Goal: Task Accomplishment & Management: Use online tool/utility

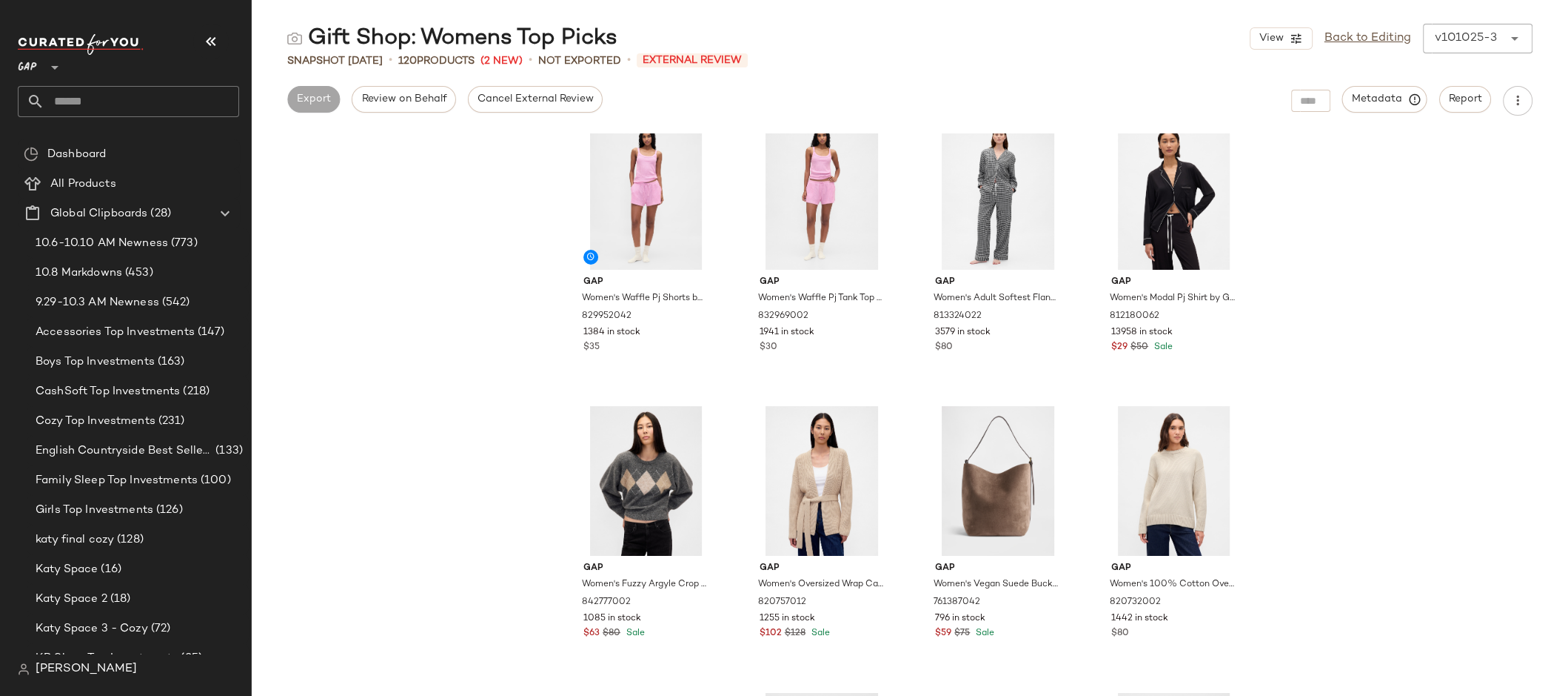
scroll to position [3726, 0]
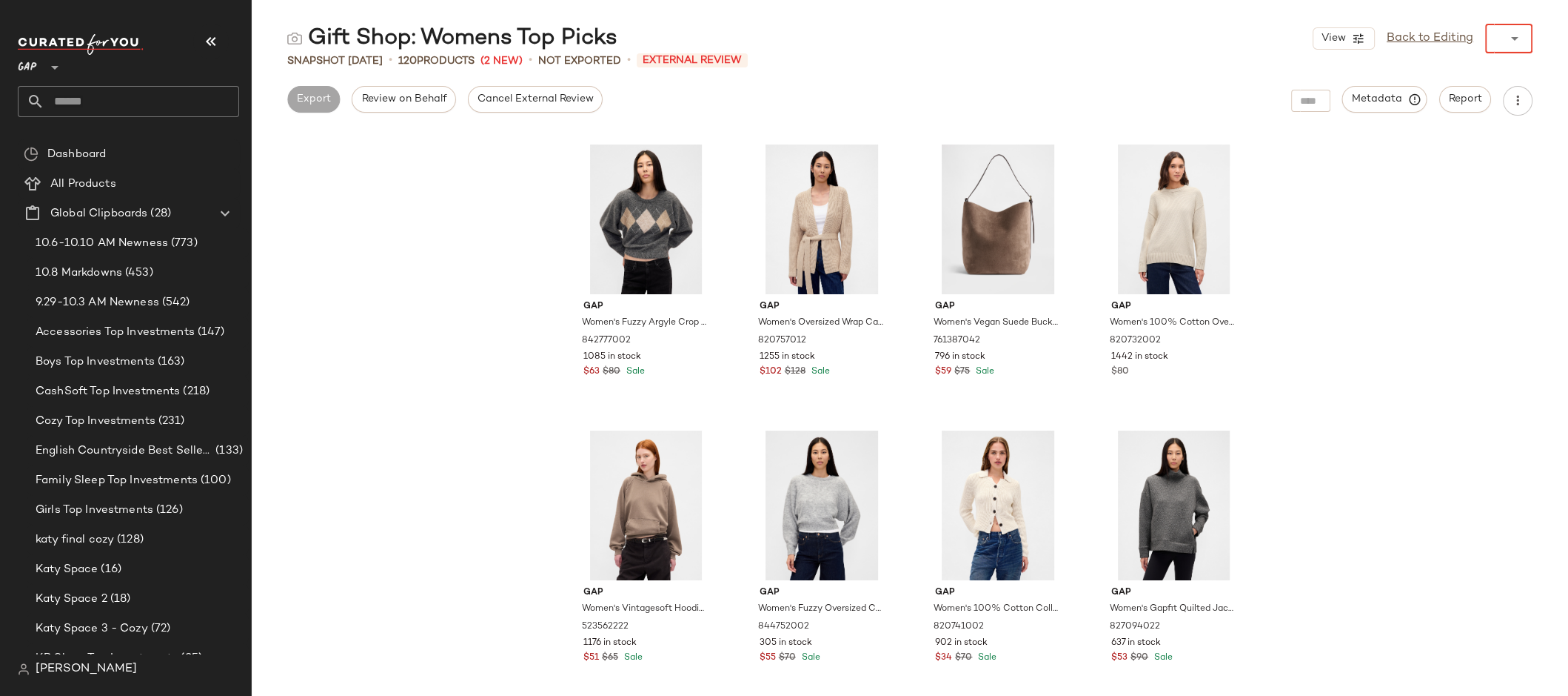
click at [1459, 37] on div "View Back to Editing ******" at bounding box center [1422, 39] width 220 height 29
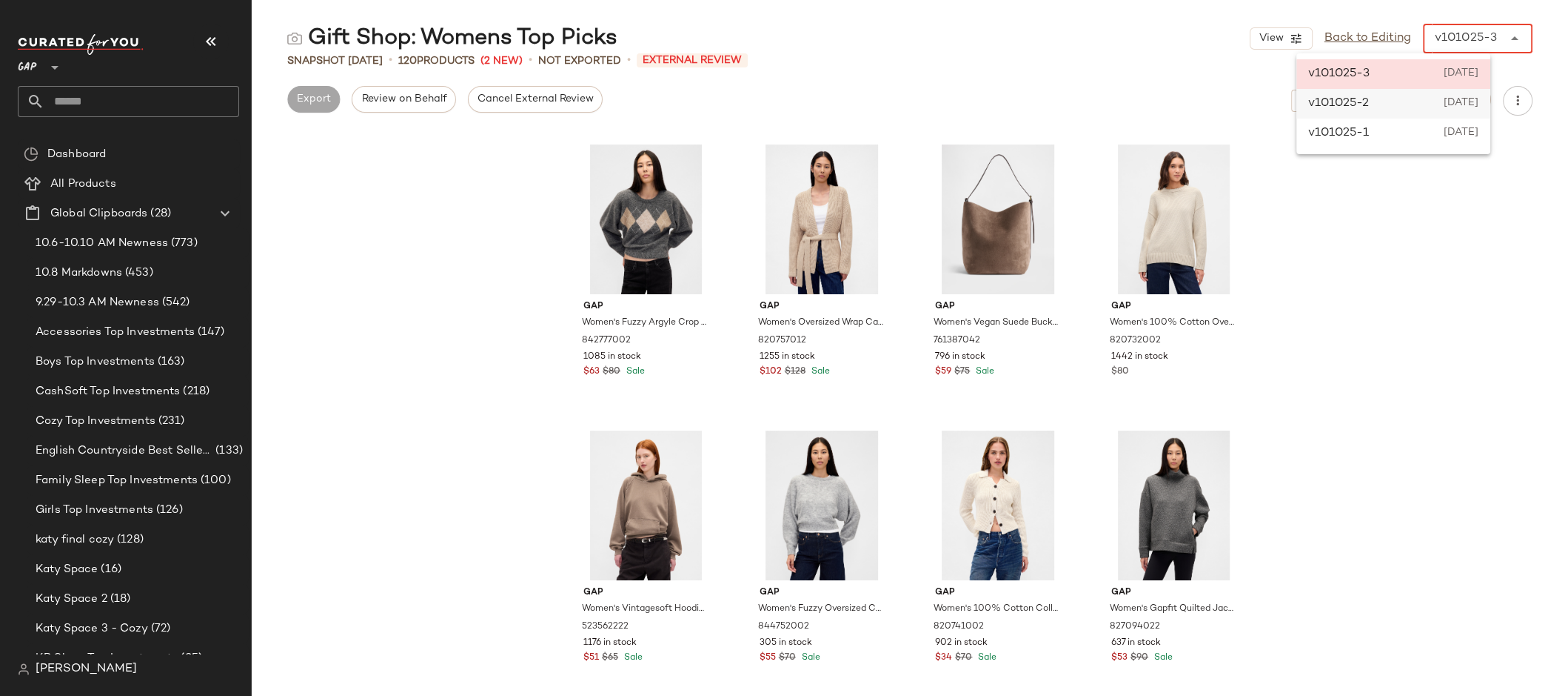
click at [1475, 92] on div "v101025-2 [DATE]" at bounding box center [1393, 103] width 194 height 29
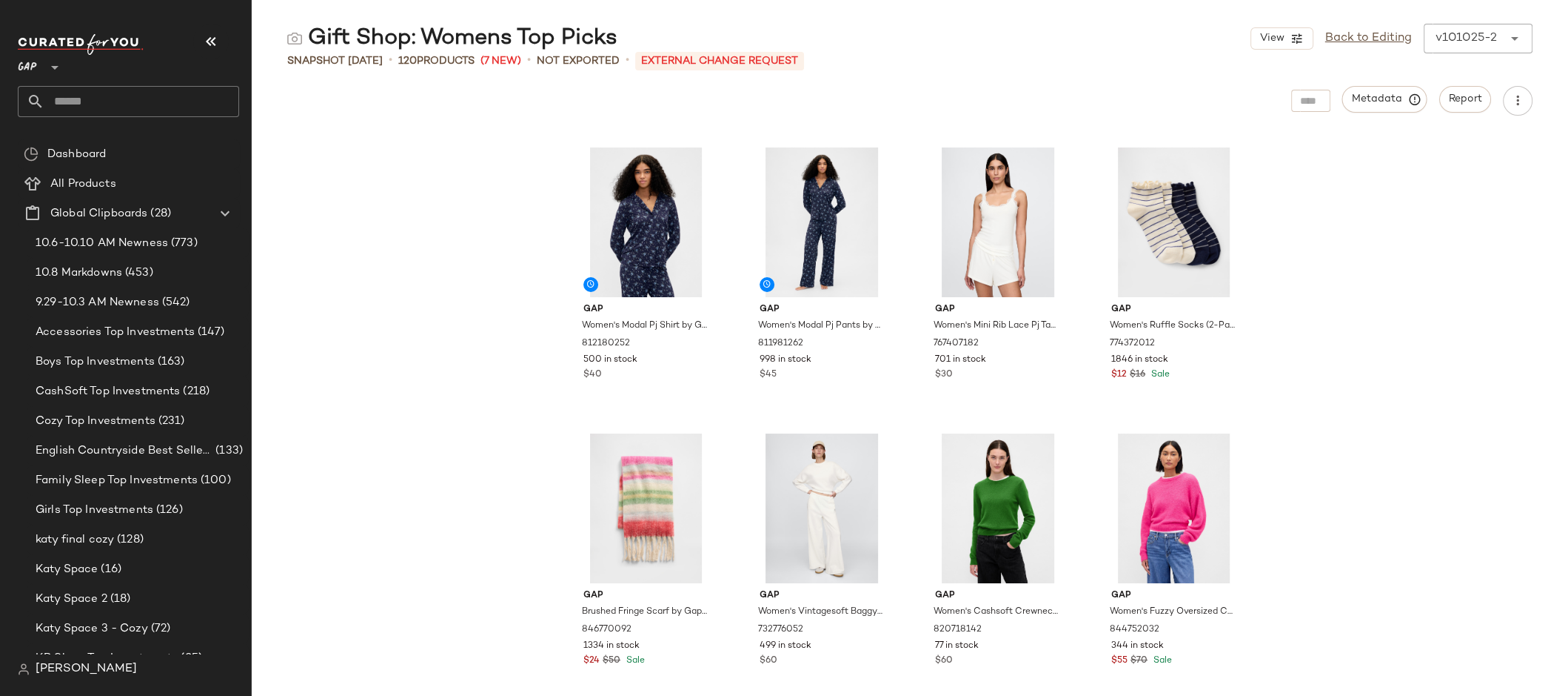
scroll to position [8018, 0]
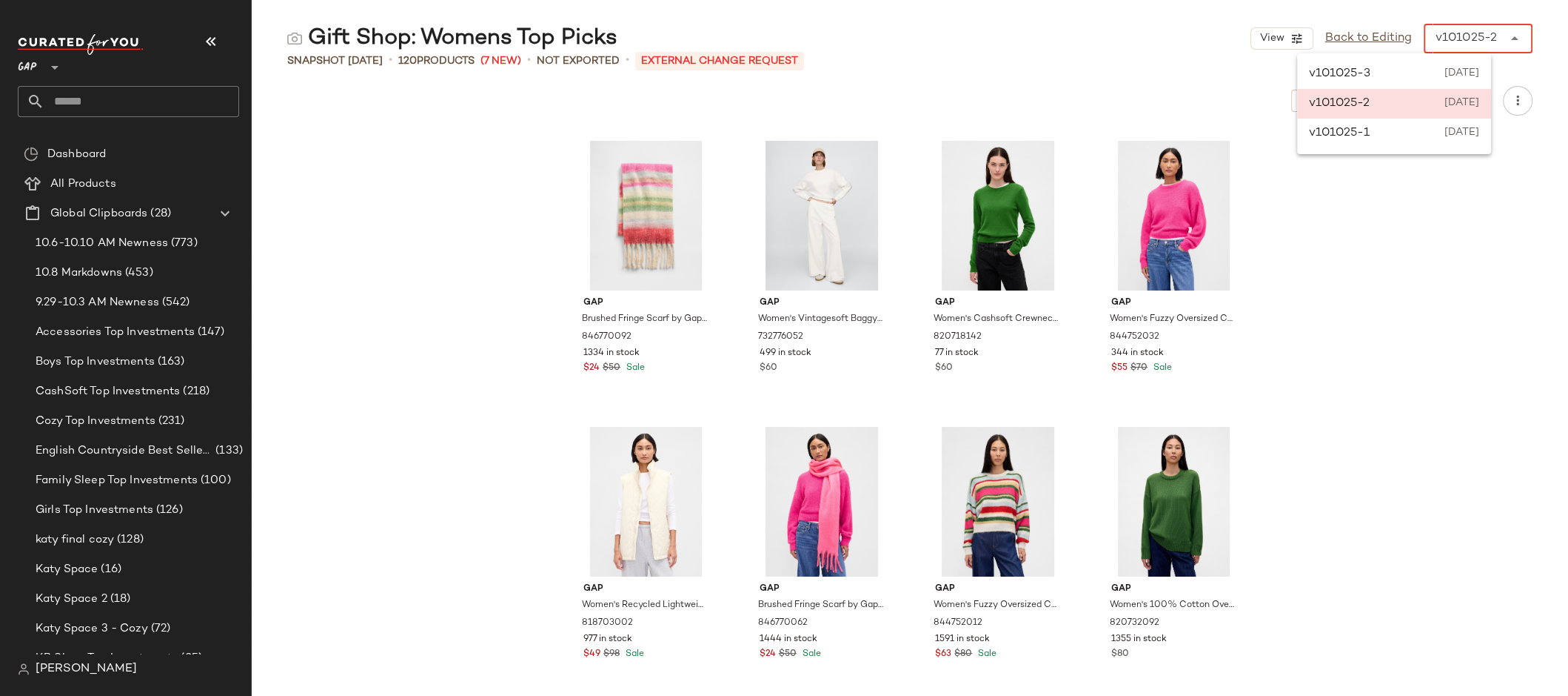
click at [1449, 40] on div "v101025-2" at bounding box center [1466, 38] width 62 height 18
click at [1457, 77] on span "[DATE]" at bounding box center [1462, 74] width 35 height 18
type input "******"
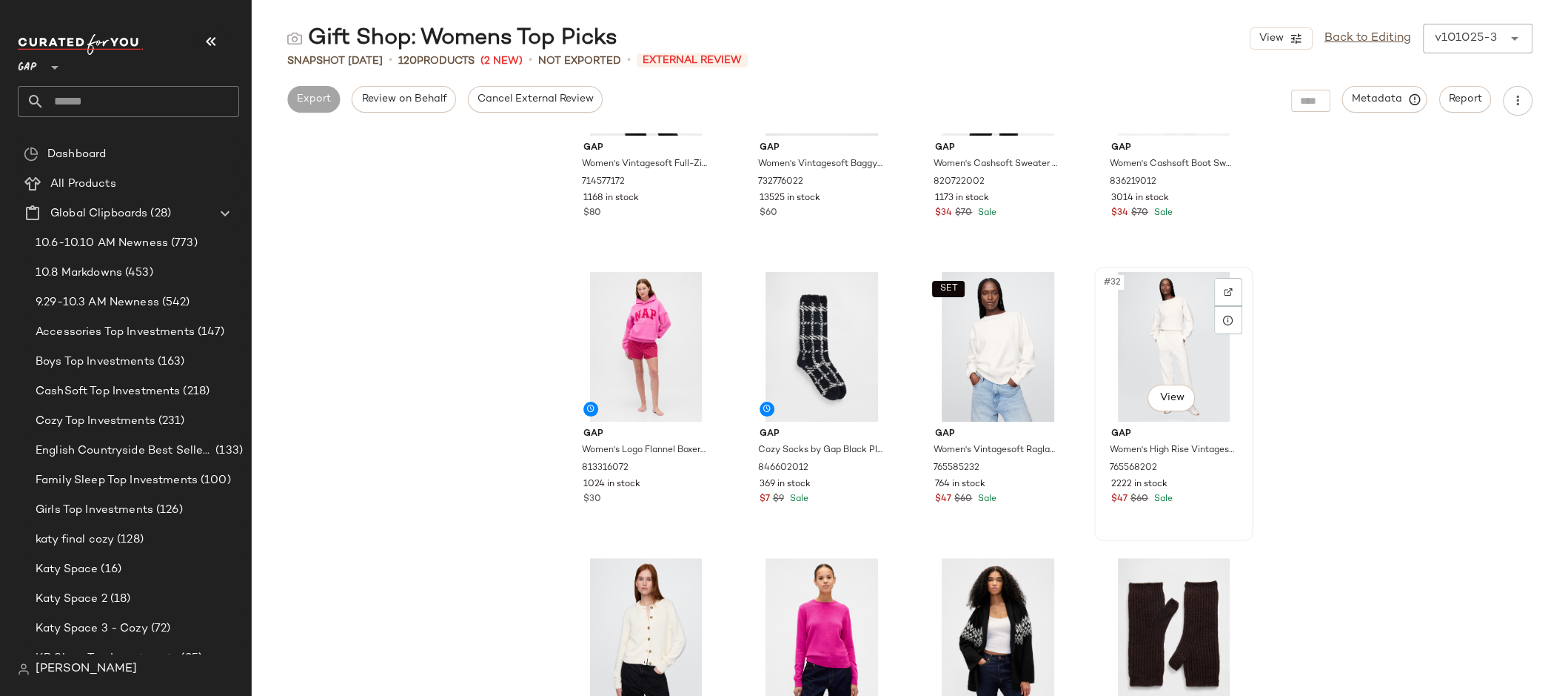
scroll to position [1738, 0]
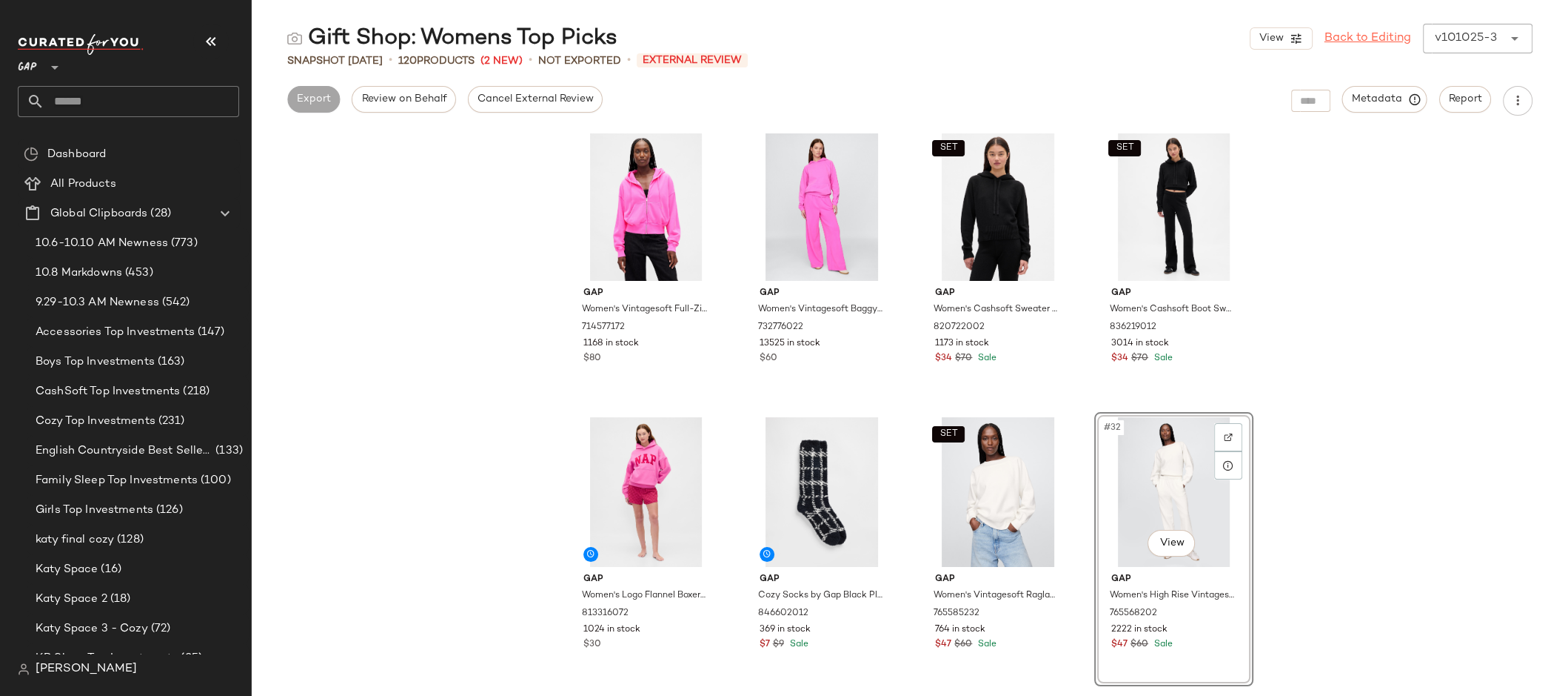
click at [1378, 36] on link "Back to Editing" at bounding box center [1368, 38] width 87 height 18
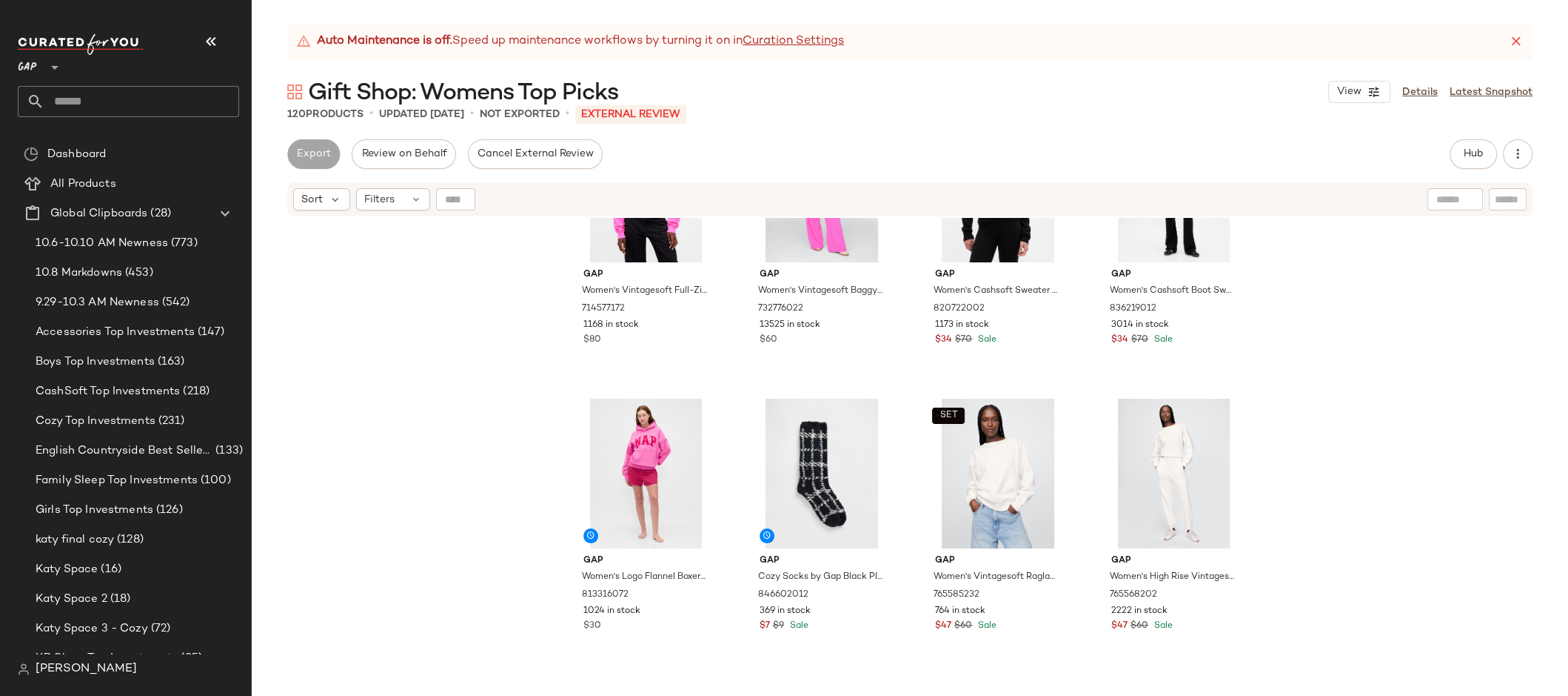
scroll to position [1902, 0]
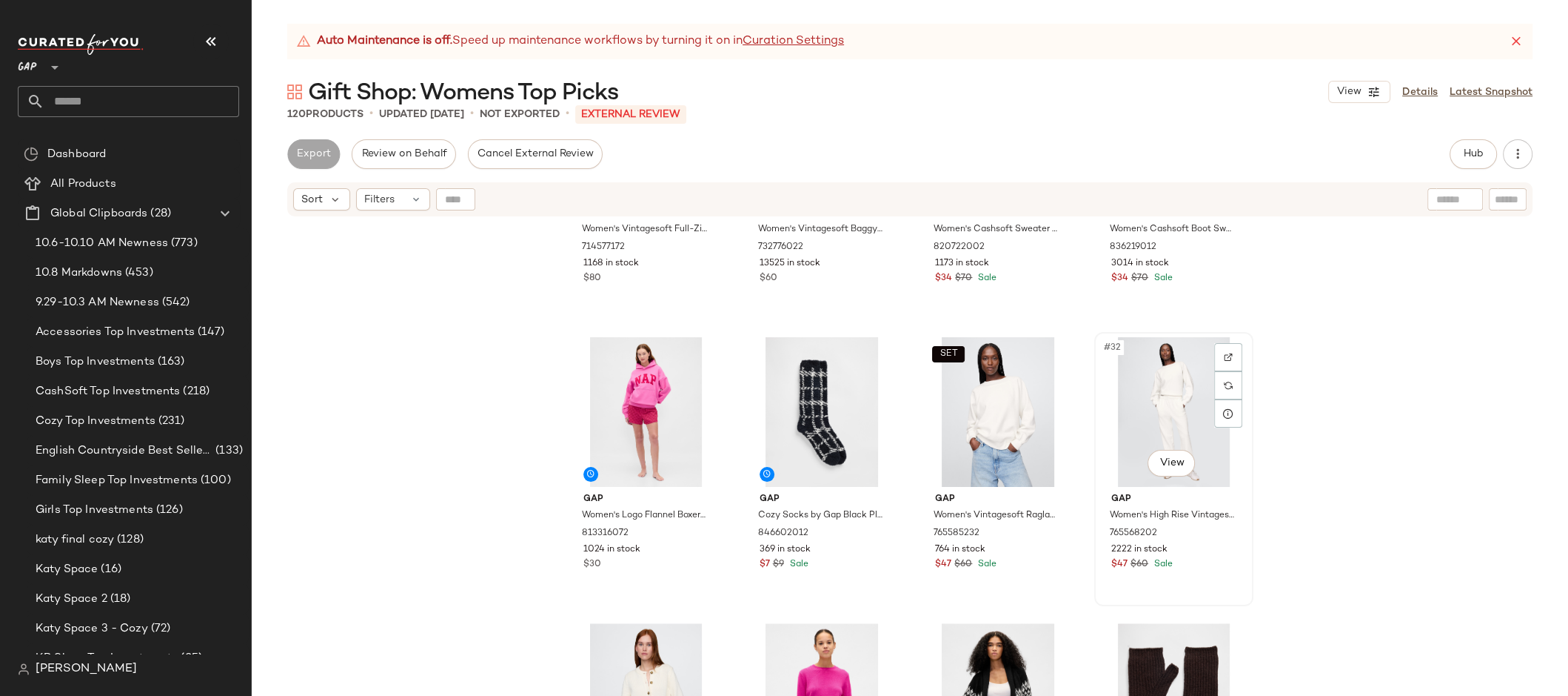
click at [1163, 422] on div "#32 View" at bounding box center [1174, 412] width 149 height 149
click at [637, 406] on div "#29 View" at bounding box center [646, 412] width 149 height 149
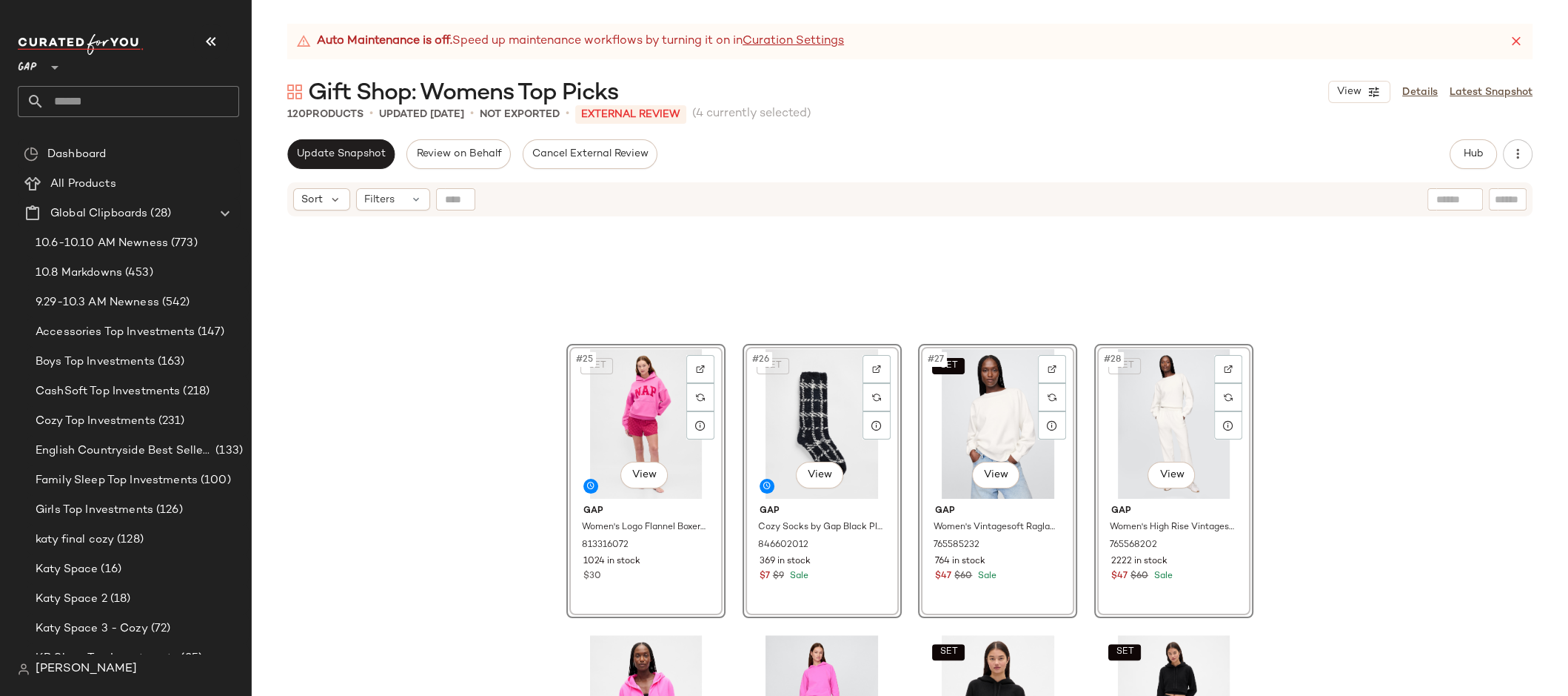
scroll to position [1587, 0]
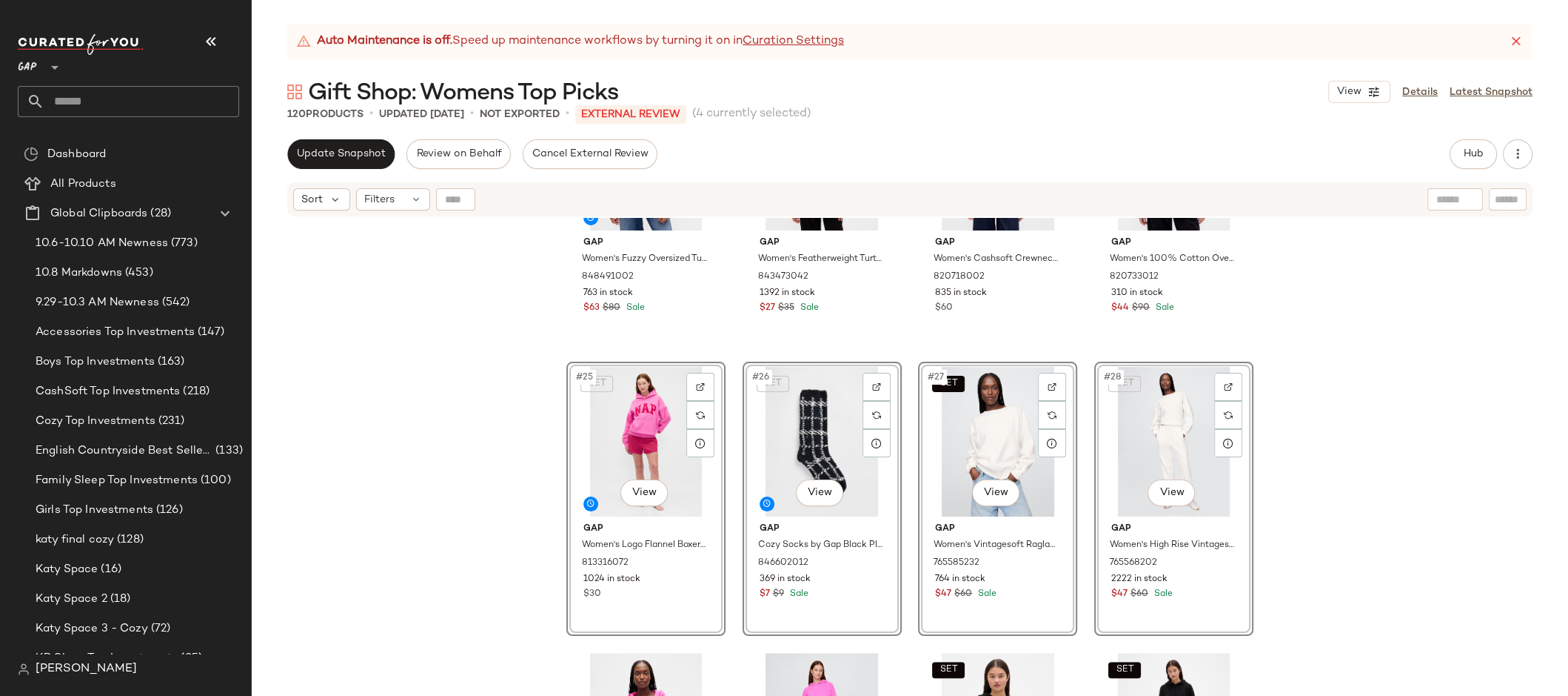
click at [908, 330] on div "Gap Women's Fuzzy Oversized Turtleneck Sweater by Gap Black Fair Isle Size XS 8…" at bounding box center [909, 475] width 1316 height 514
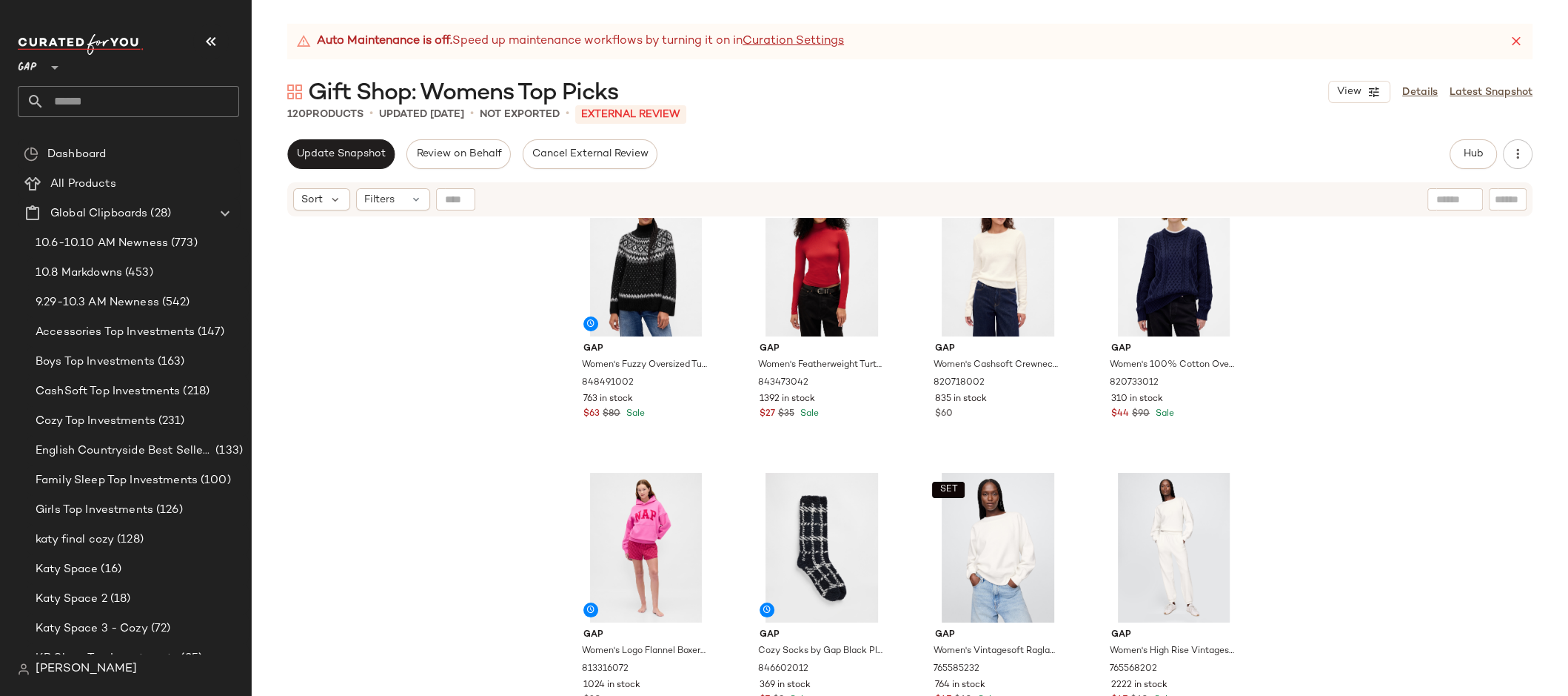
scroll to position [1423, 0]
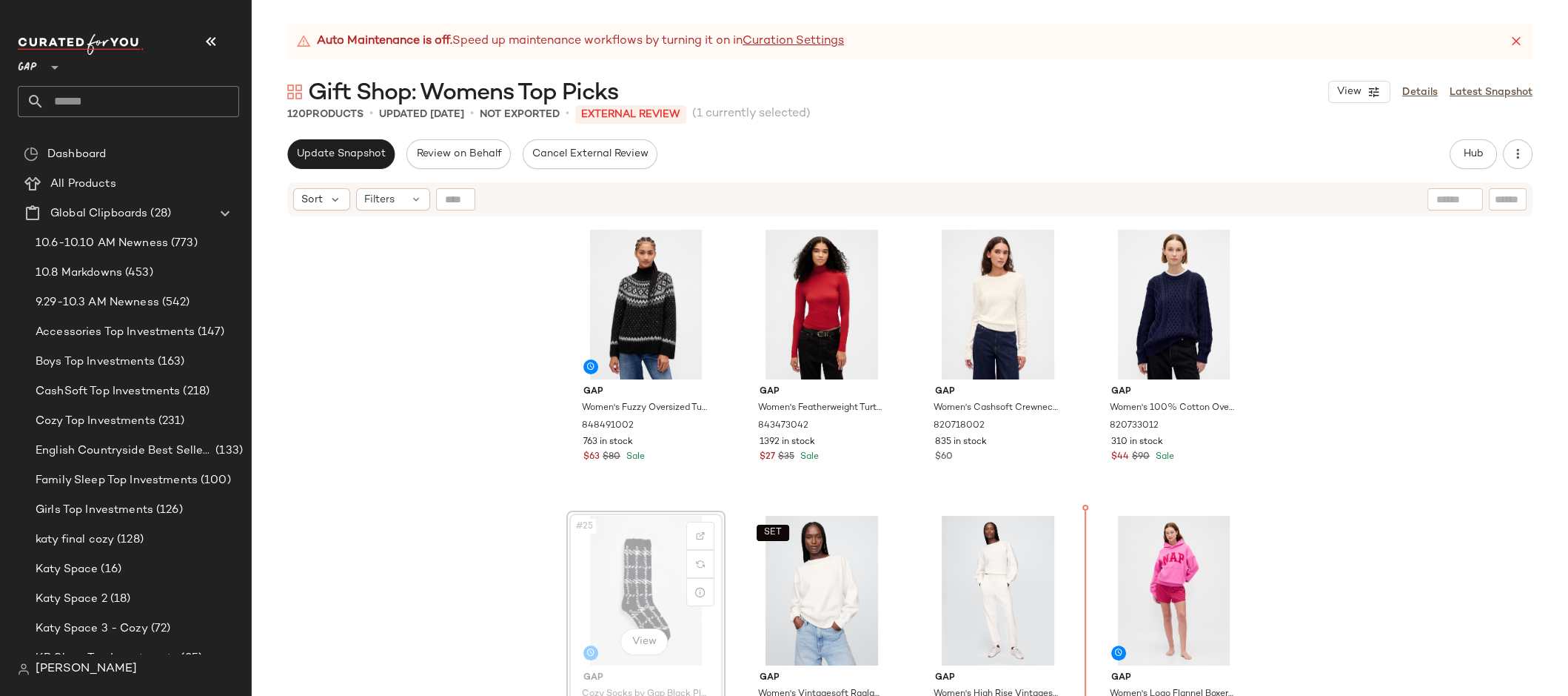
scroll to position [1439, 0]
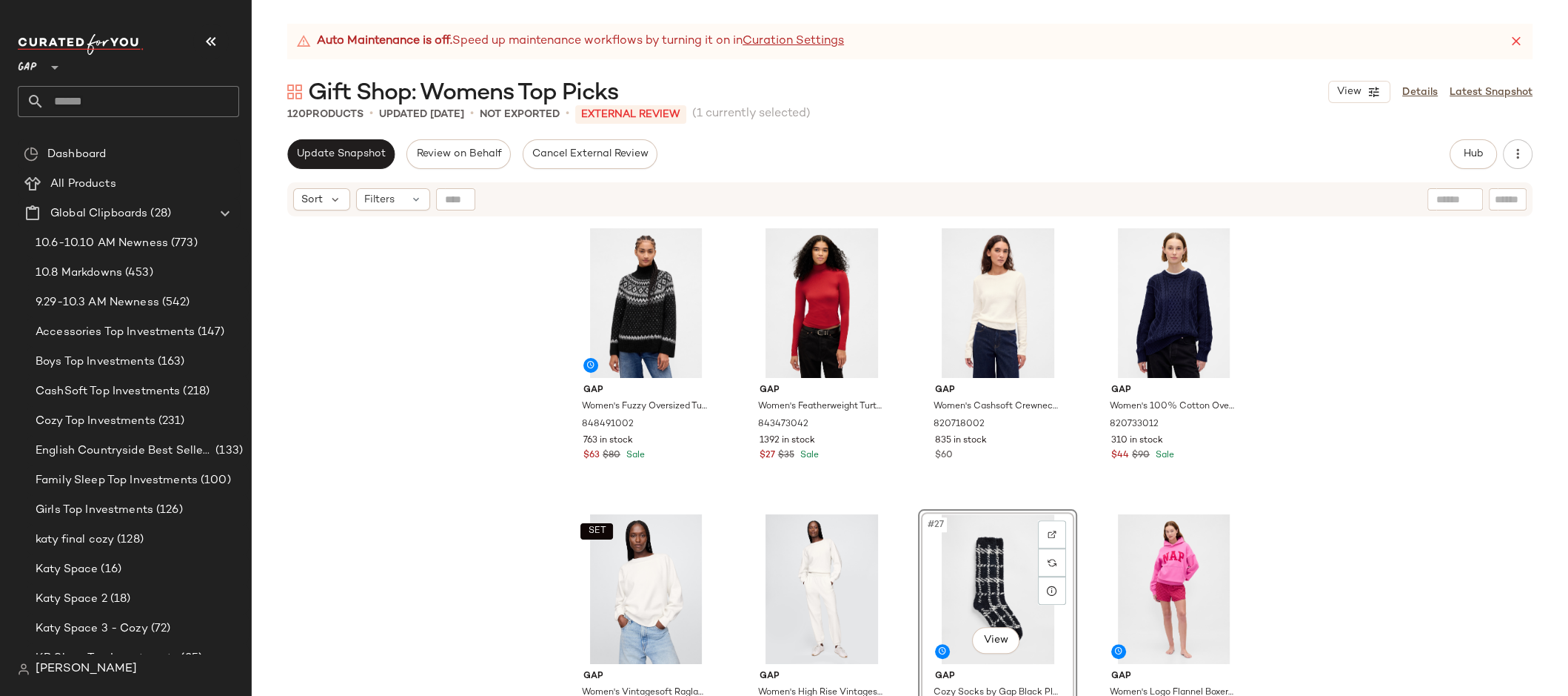
click at [1289, 556] on div "Gap Women's Adult Softest Flannel Pj Set by Gap Black Tartan Plaid Tall Size M …" at bounding box center [909, 475] width 1316 height 514
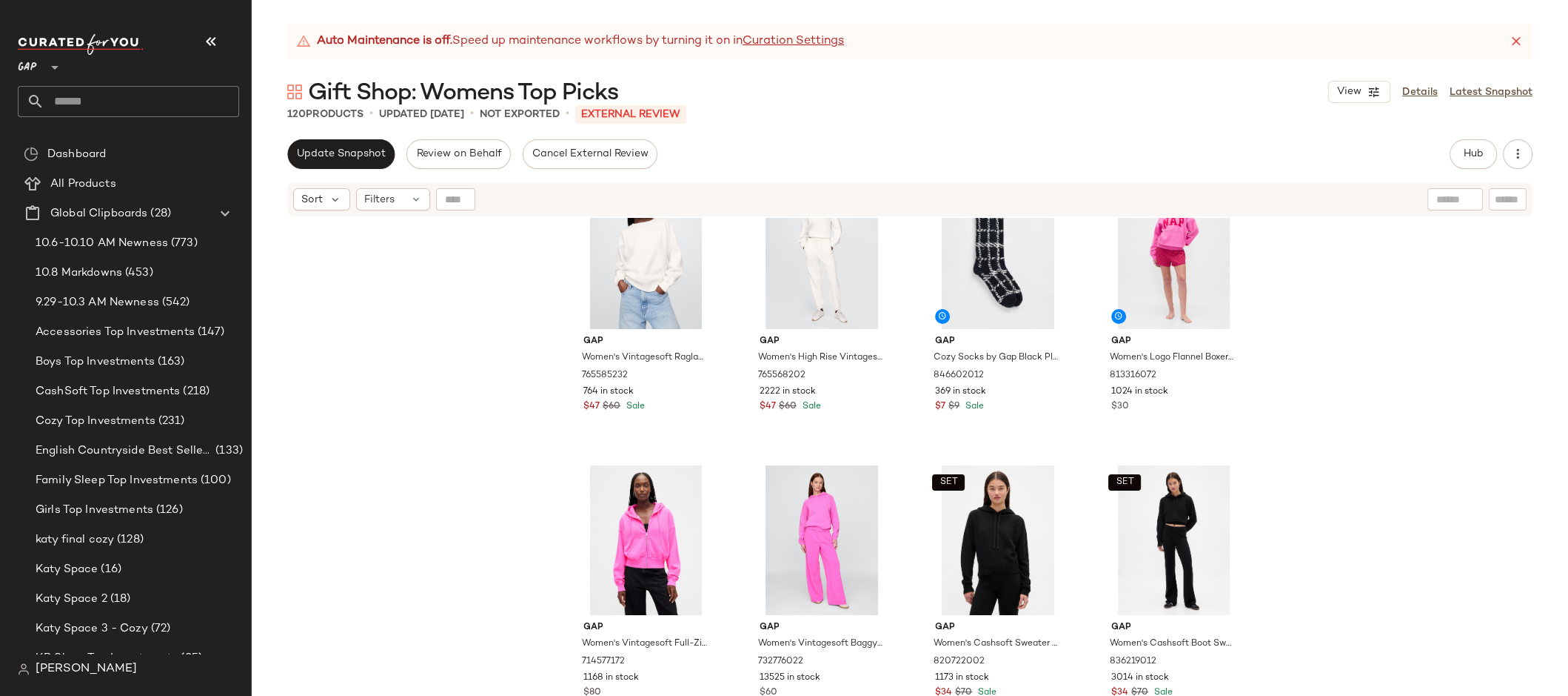
scroll to position [1781, 0]
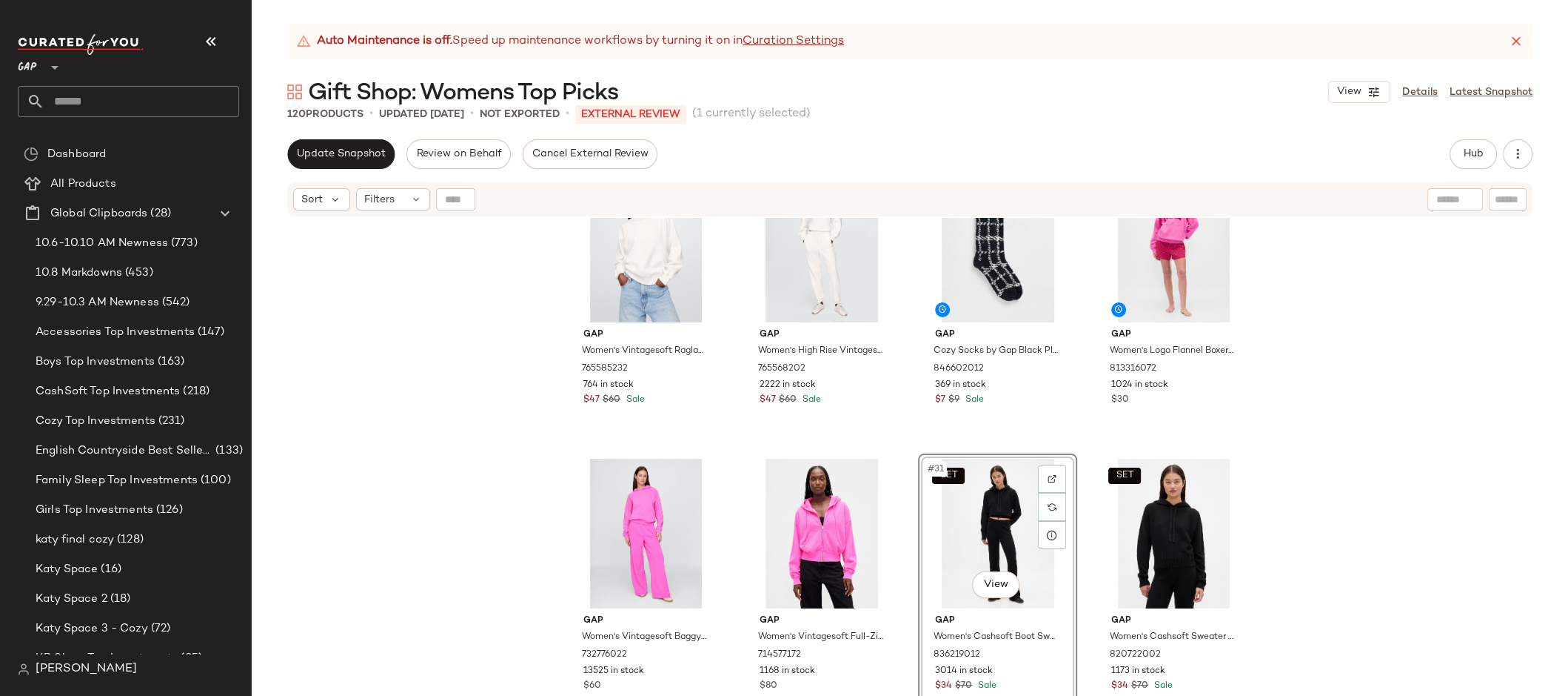
scroll to position [2111, 0]
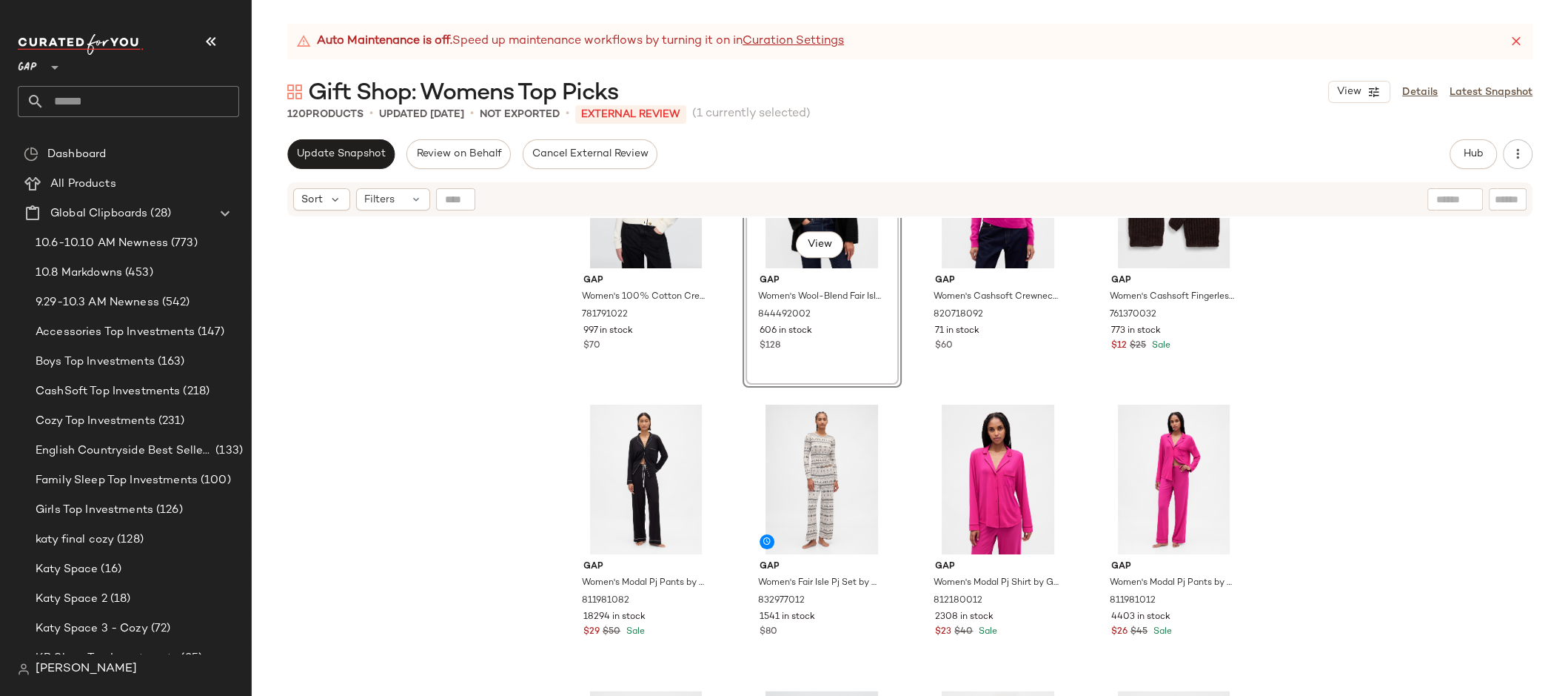
scroll to position [2423, 0]
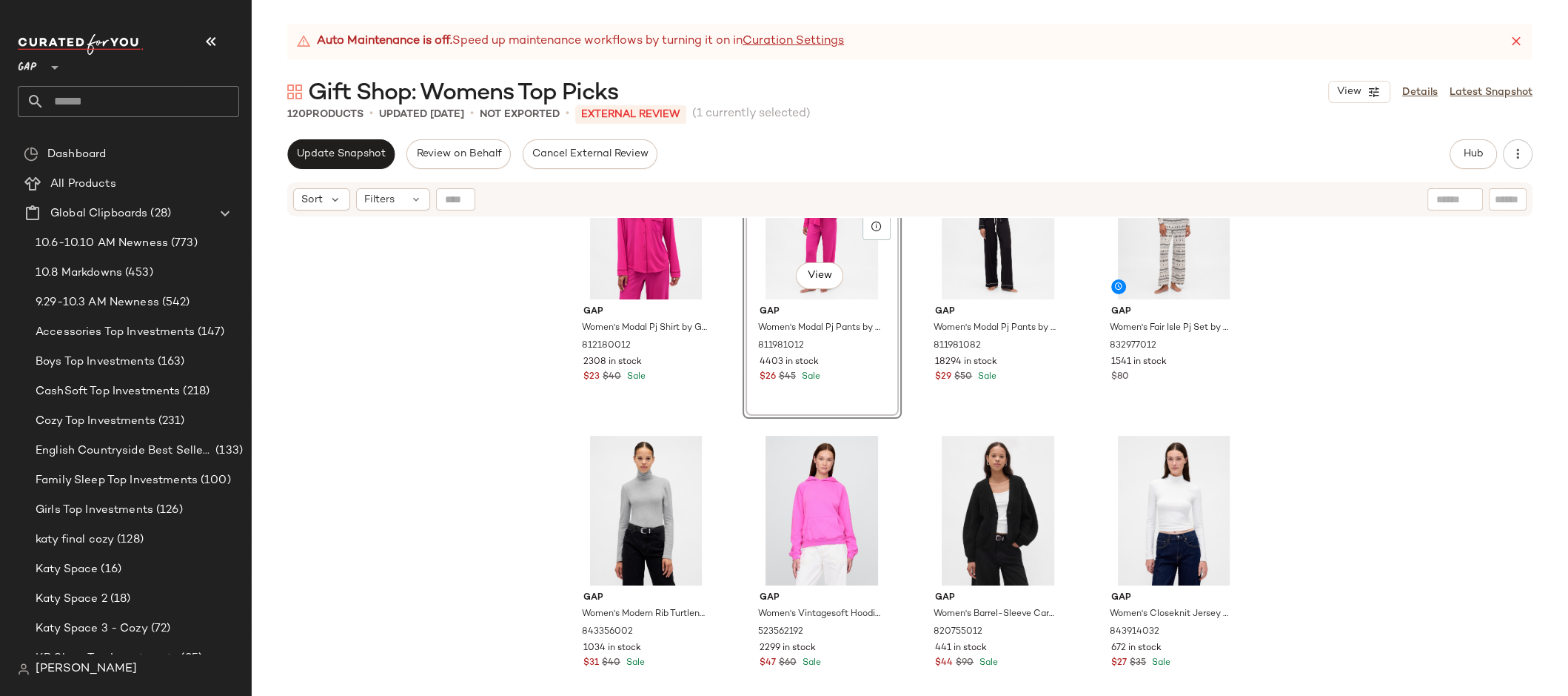
scroll to position [2767, 0]
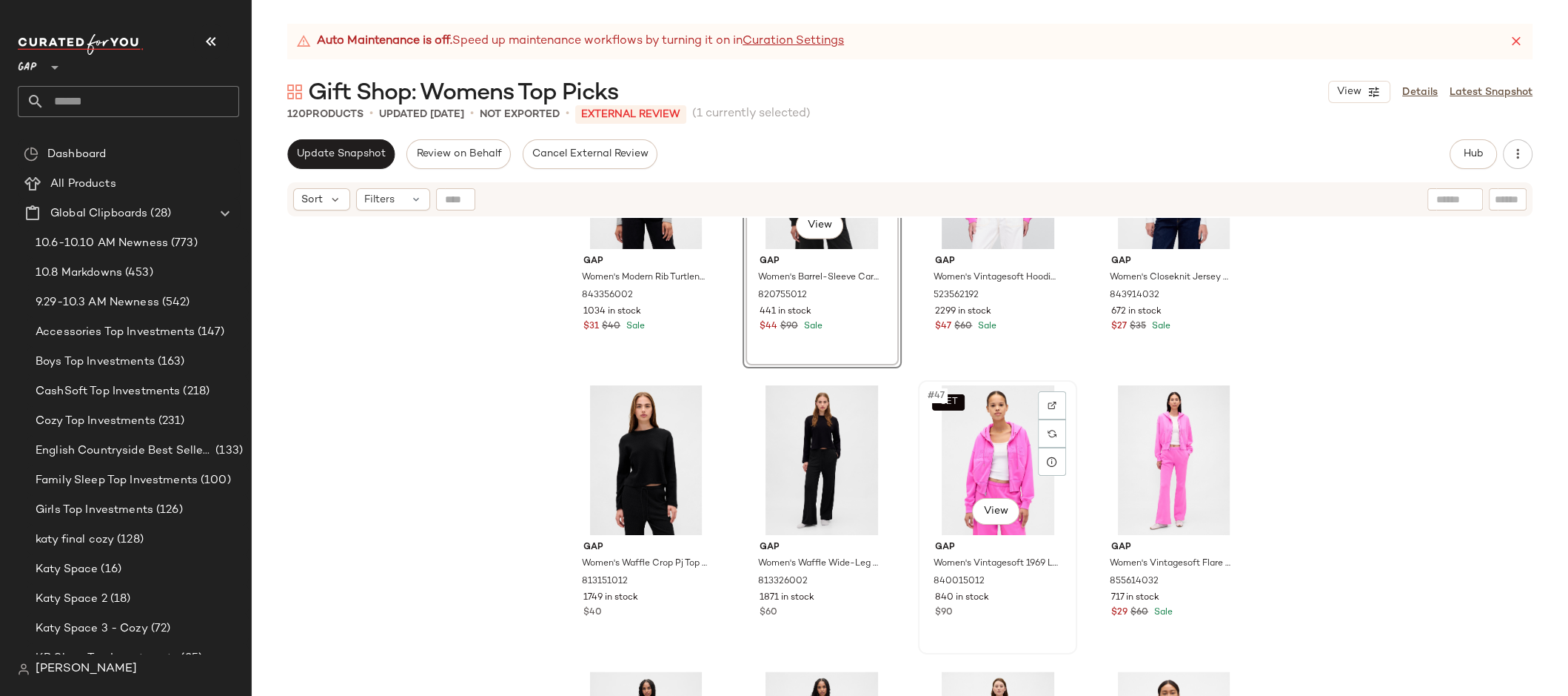
scroll to position [3002, 0]
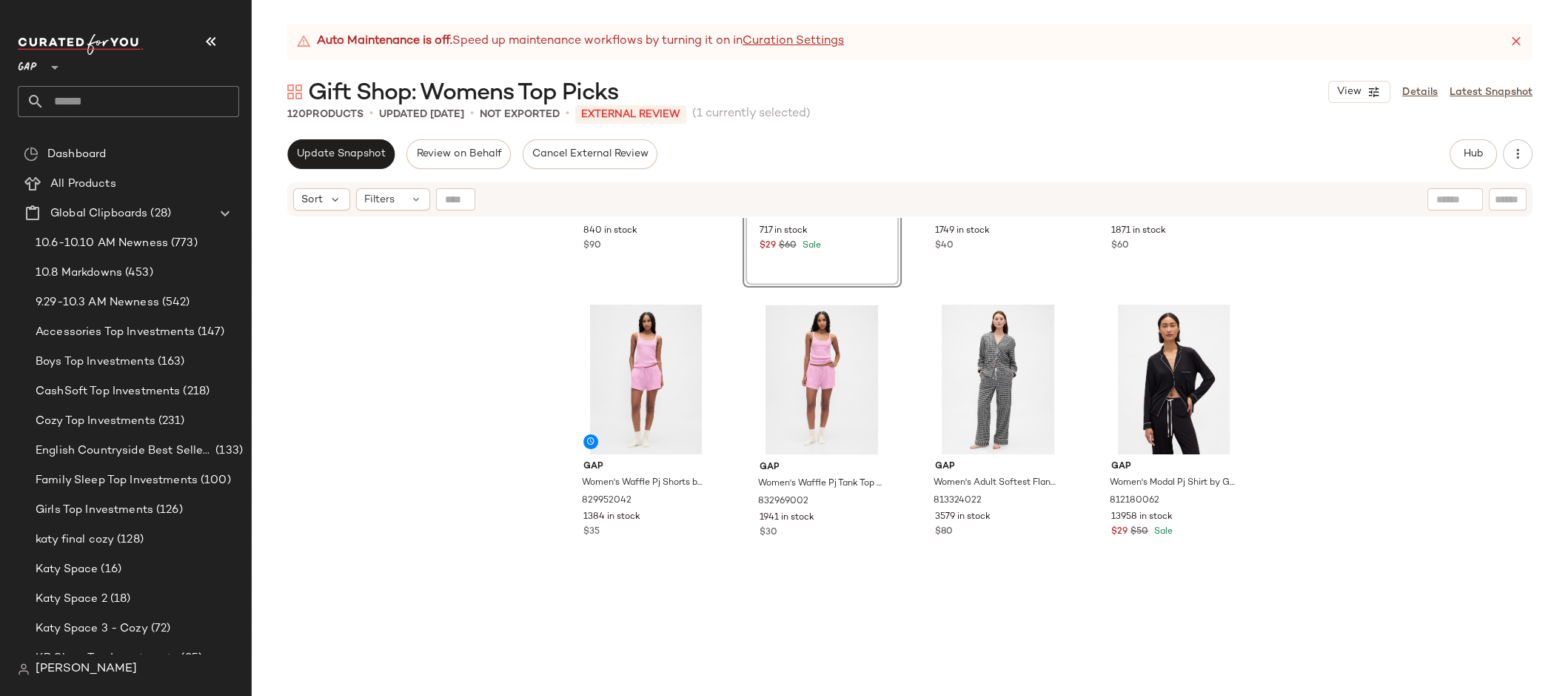
scroll to position [3397, 0]
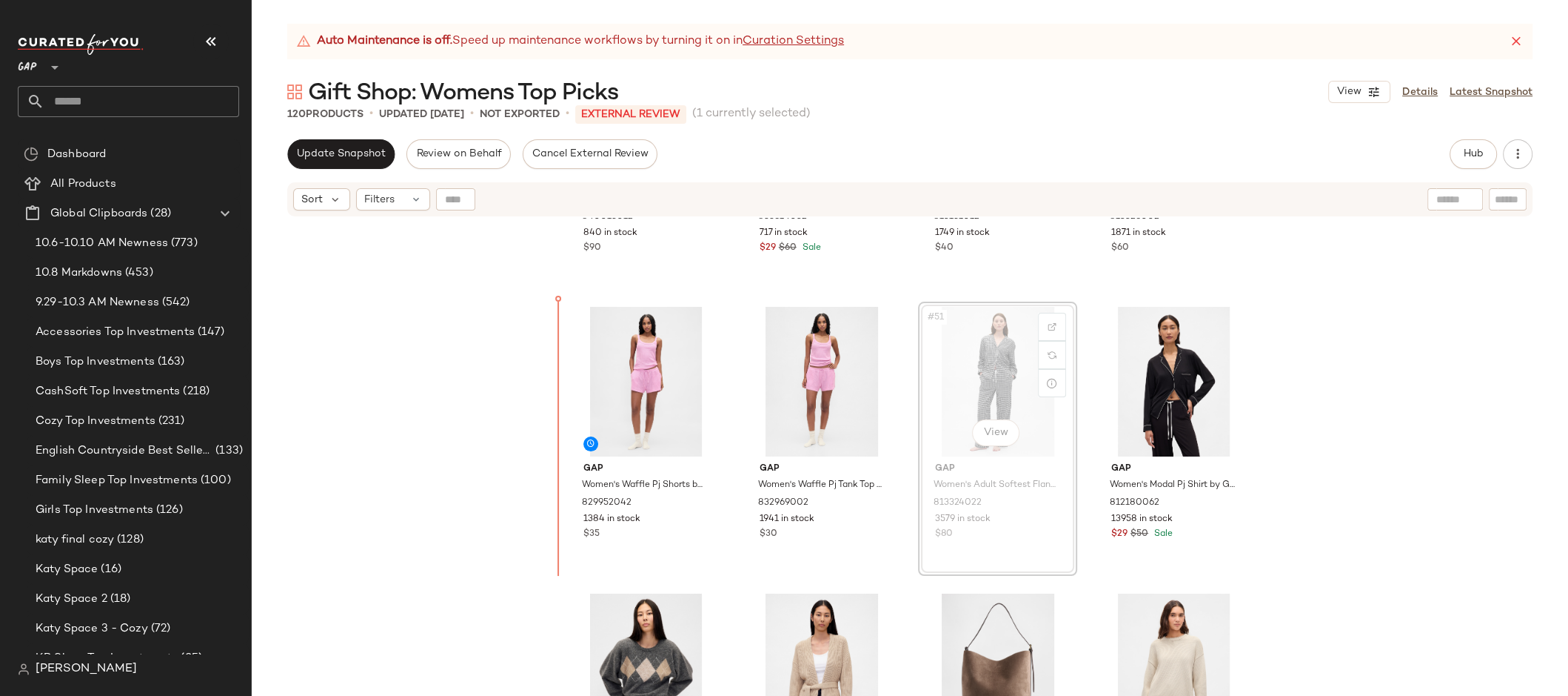
scroll to position [3361, 0]
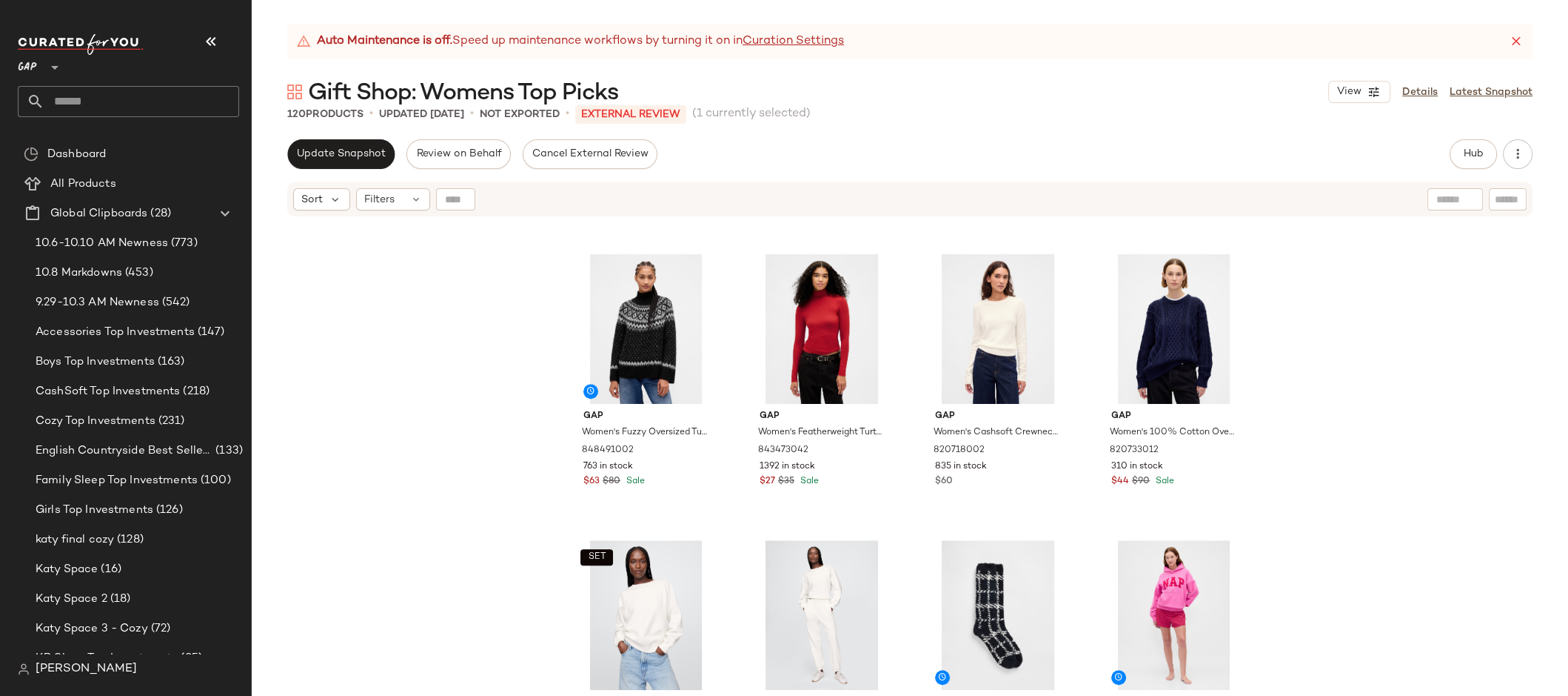
scroll to position [1351, 0]
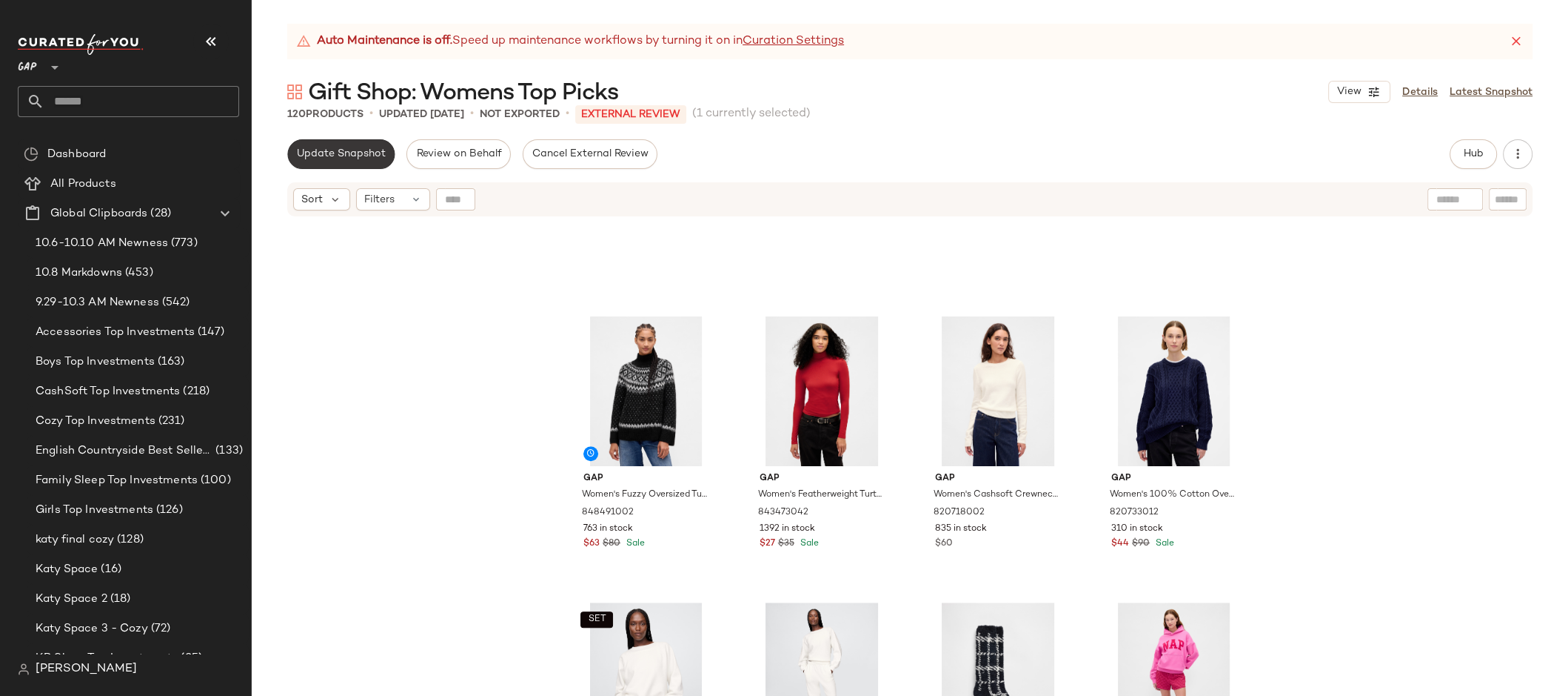
click at [345, 157] on span "Update Snapshot" at bounding box center [340, 154] width 89 height 12
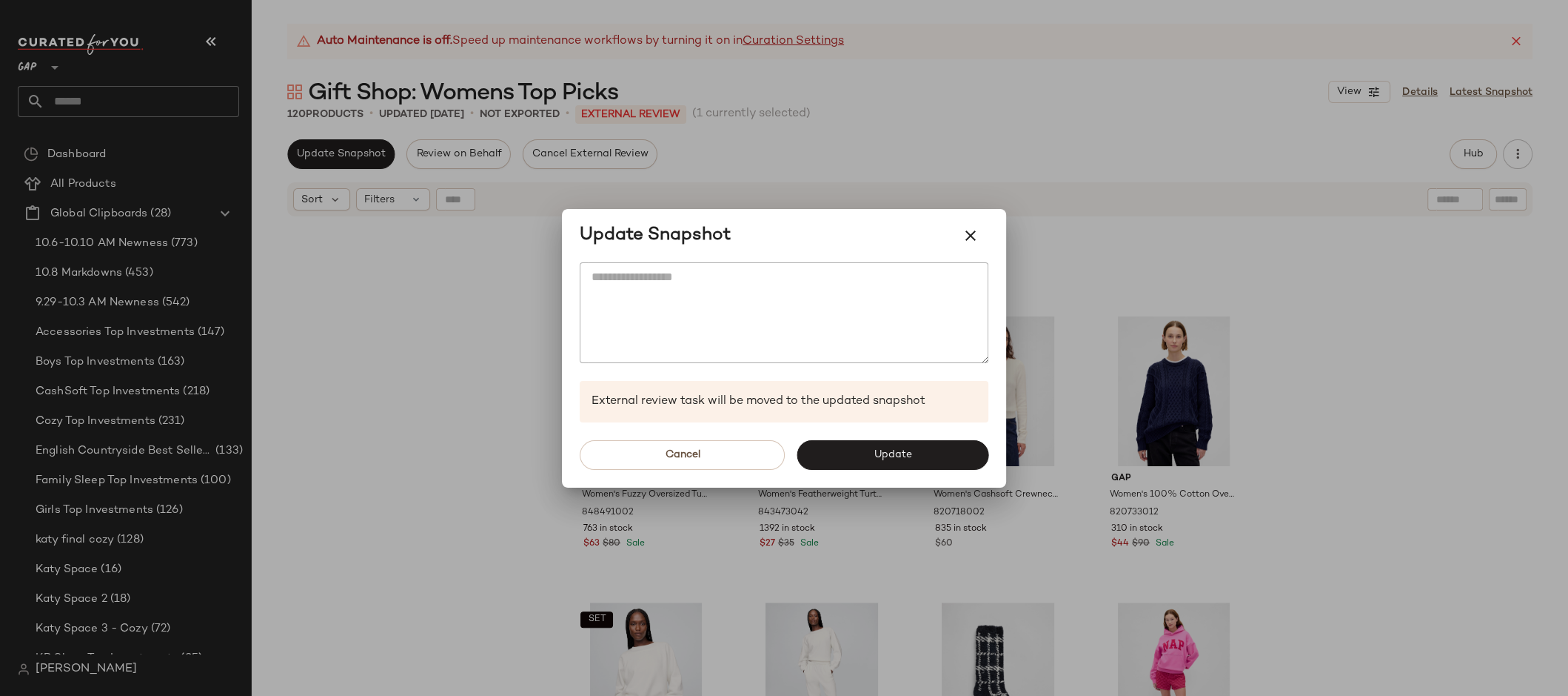
click at [875, 436] on div "Cancel Update" at bounding box center [784, 454] width 444 height 65
click at [884, 445] on button "Update" at bounding box center [893, 454] width 192 height 29
